Goal: Transaction & Acquisition: Purchase product/service

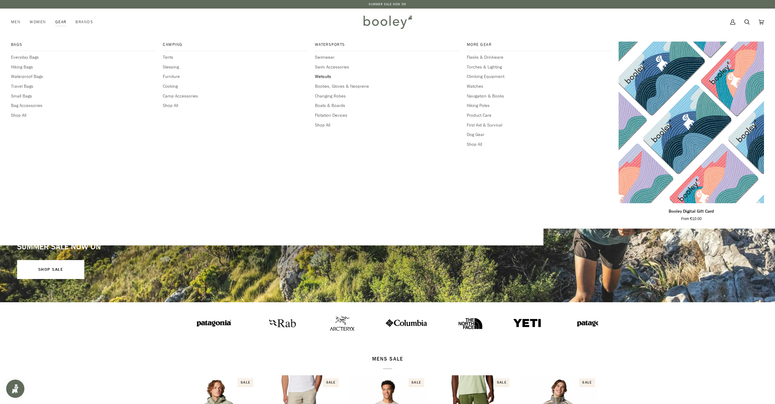
click at [323, 76] on span "Wetsuits" at bounding box center [387, 76] width 145 height 7
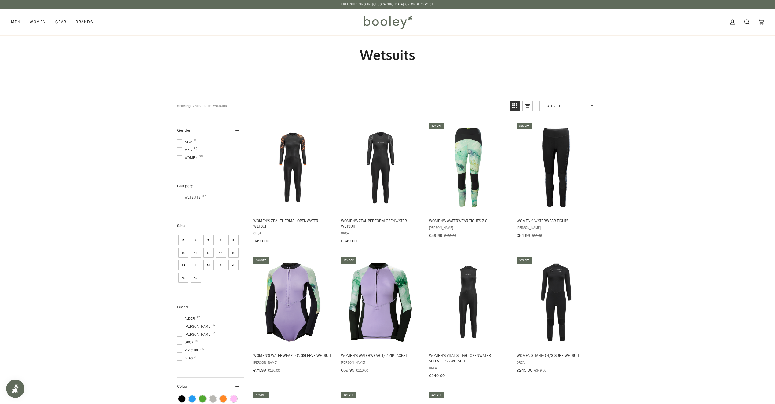
click at [180, 150] on span at bounding box center [179, 149] width 5 height 5
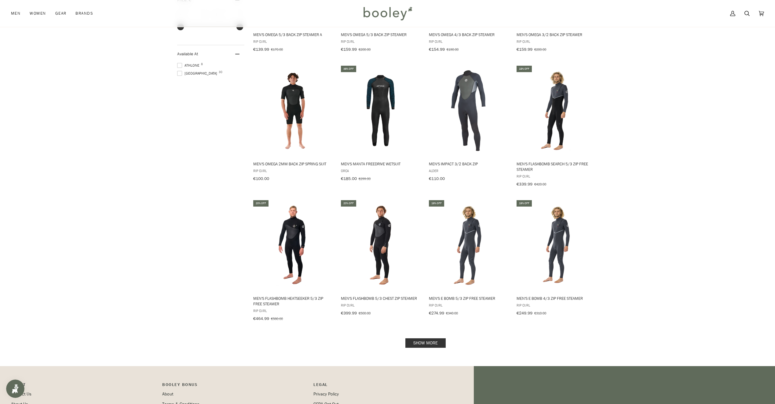
scroll to position [452, 0]
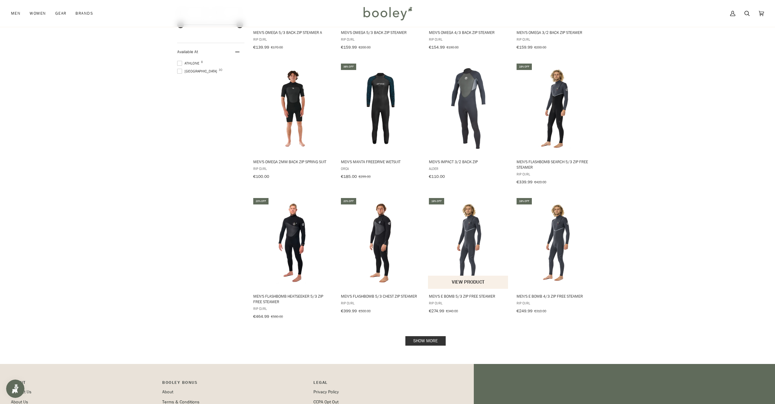
click at [466, 222] on img "Men's E Bomb 5/3 Zip Free Steamer" at bounding box center [468, 242] width 81 height 81
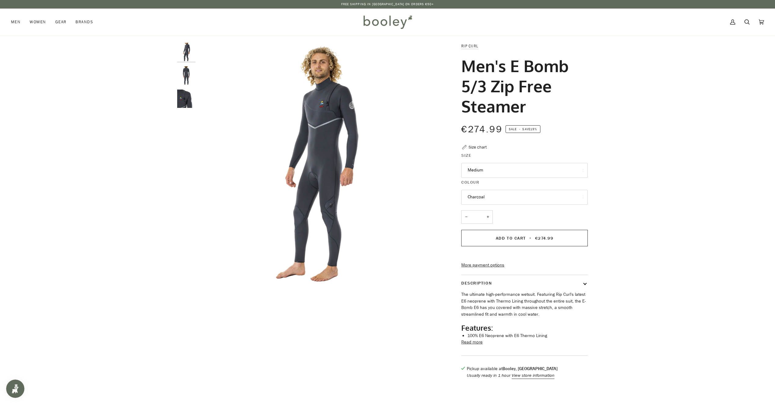
click at [532, 173] on button "Medium" at bounding box center [524, 170] width 126 height 15
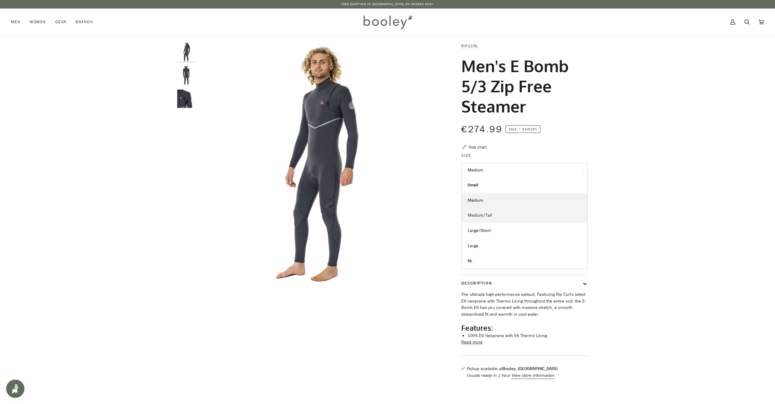
click at [497, 213] on link "Medium/Tall" at bounding box center [524, 215] width 126 height 15
